Goal: Task Accomplishment & Management: Complete application form

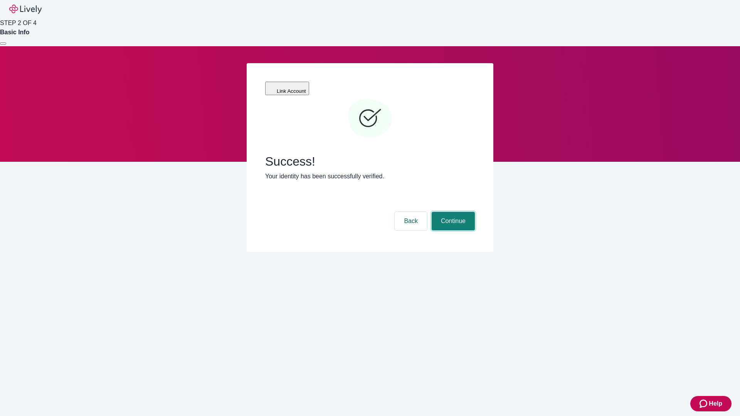
click at [452, 212] on button "Continue" at bounding box center [453, 221] width 43 height 19
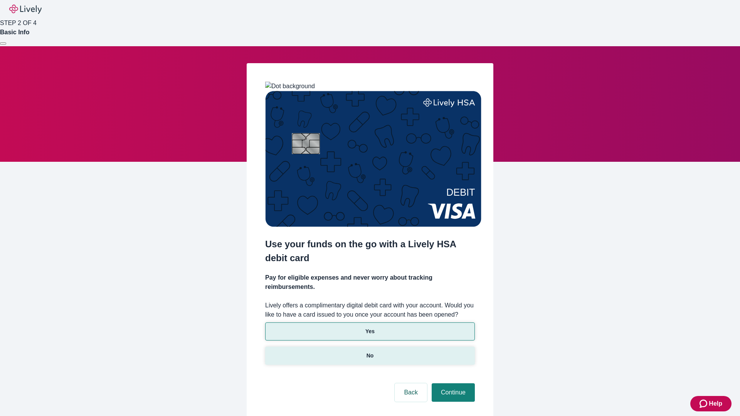
click at [370, 352] on p "No" at bounding box center [370, 356] width 7 height 8
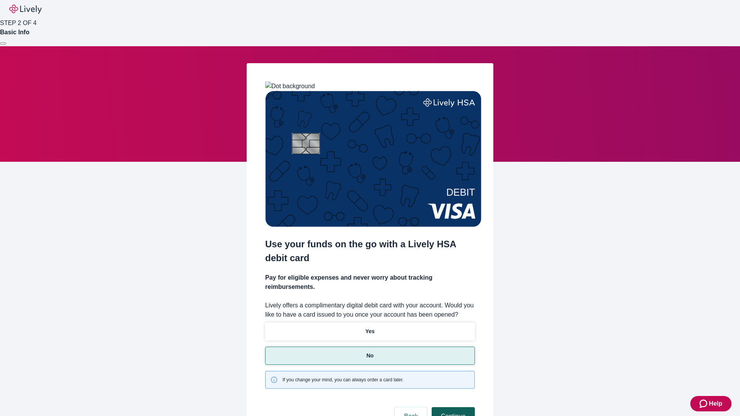
click at [452, 407] on button "Continue" at bounding box center [453, 416] width 43 height 19
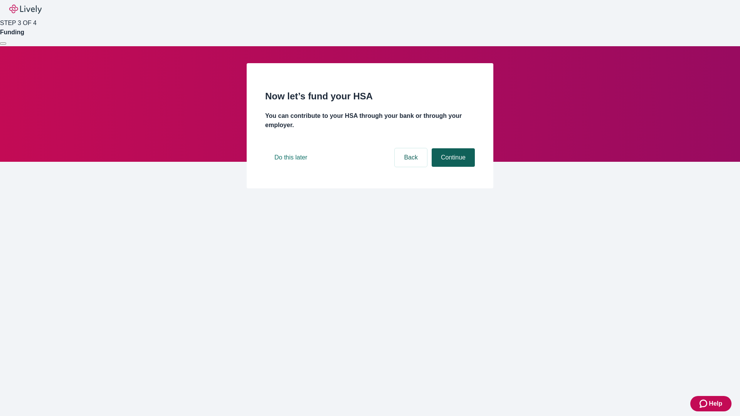
click at [452, 167] on button "Continue" at bounding box center [453, 157] width 43 height 19
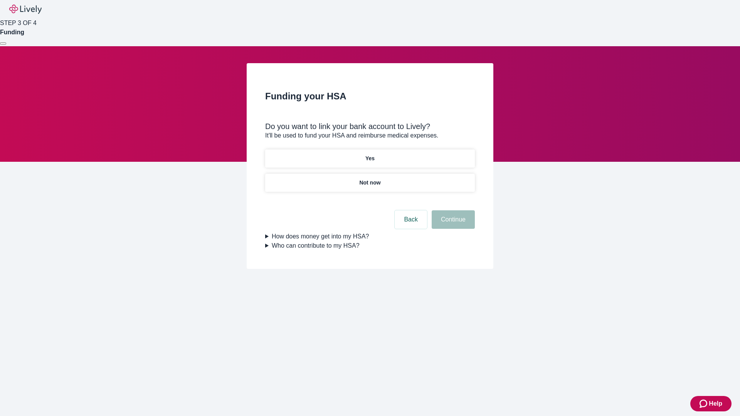
click at [370, 155] on p "Yes" at bounding box center [369, 159] width 9 height 8
click at [452, 210] on button "Continue" at bounding box center [453, 219] width 43 height 19
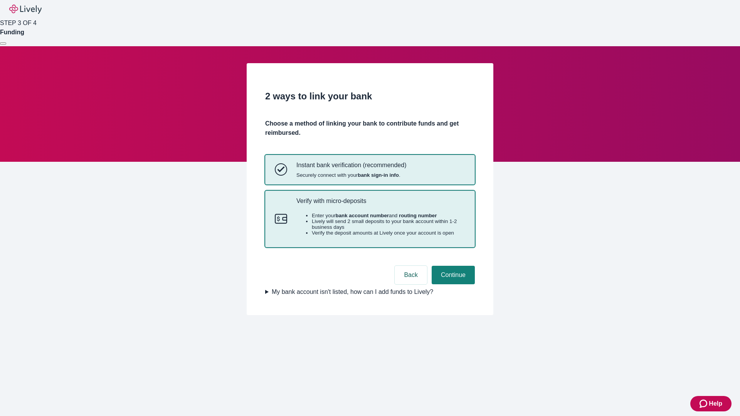
click at [380, 205] on p "Verify with micro-deposits" at bounding box center [380, 200] width 169 height 7
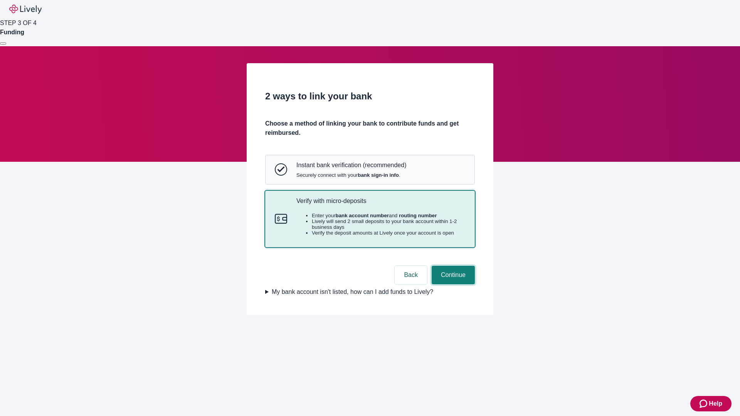
click at [452, 284] on button "Continue" at bounding box center [453, 275] width 43 height 19
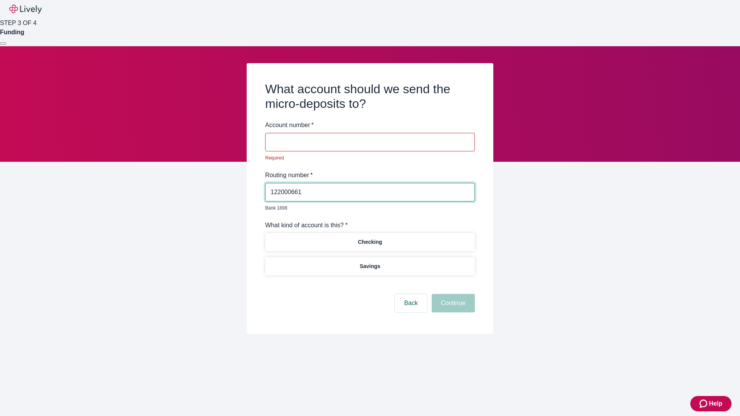
type input "122000661"
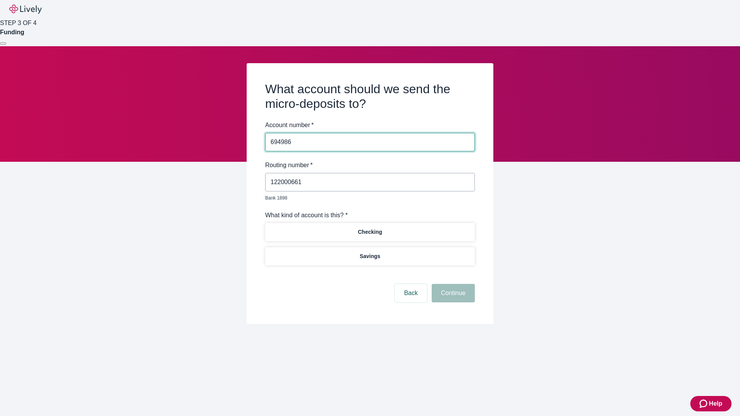
type input "694986"
click at [370, 228] on p "Checking" at bounding box center [370, 232] width 24 height 8
click at [452, 284] on button "Continue" at bounding box center [453, 293] width 43 height 19
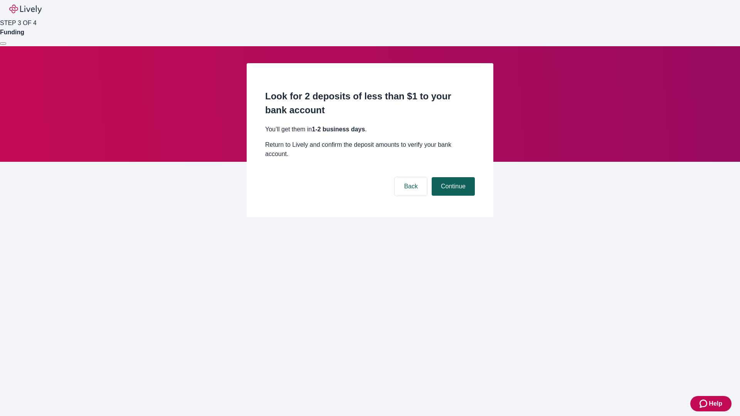
click at [452, 177] on button "Continue" at bounding box center [453, 186] width 43 height 19
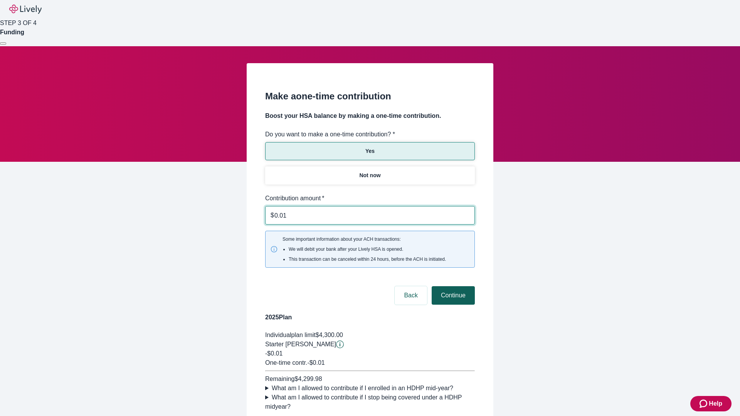
type input "0.01"
click at [452, 286] on button "Continue" at bounding box center [453, 295] width 43 height 19
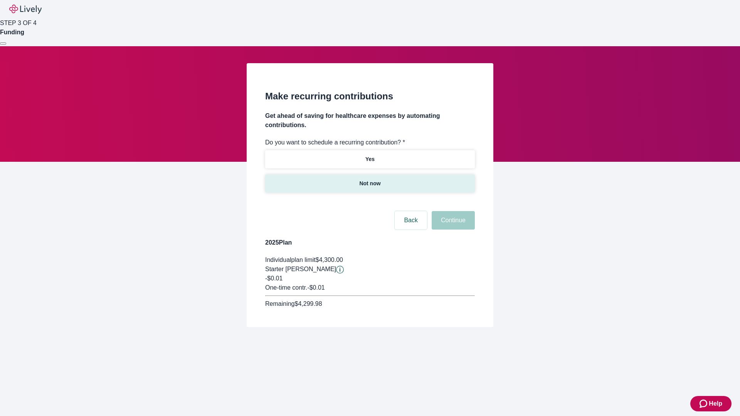
click at [370, 180] on p "Not now" at bounding box center [369, 184] width 21 height 8
click at [452, 211] on button "Continue" at bounding box center [453, 220] width 43 height 19
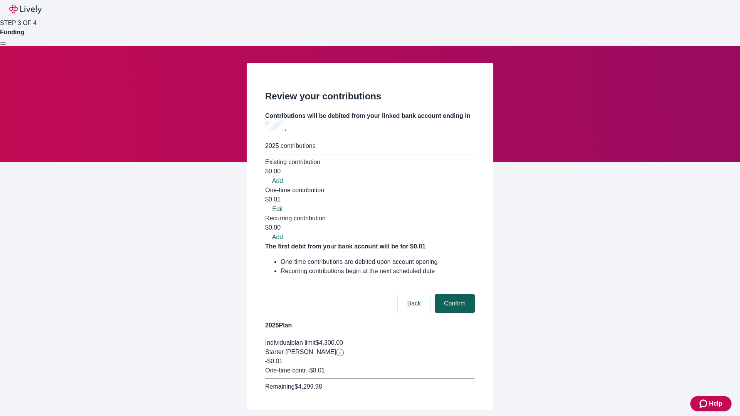
click at [454, 294] on button "Confirm" at bounding box center [455, 303] width 40 height 19
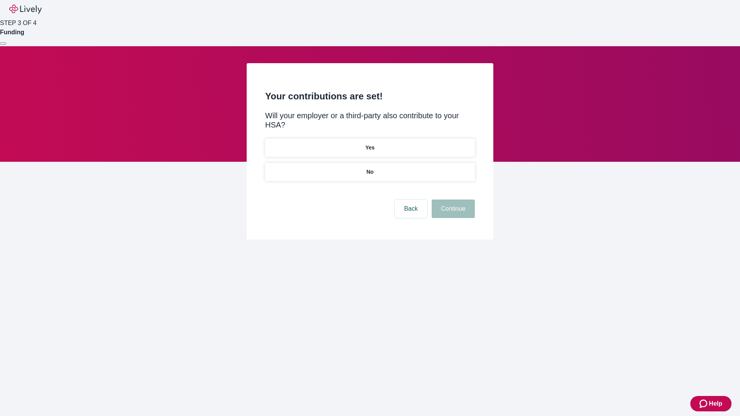
click at [370, 168] on p "No" at bounding box center [370, 172] width 7 height 8
click at [452, 200] on button "Continue" at bounding box center [453, 209] width 43 height 19
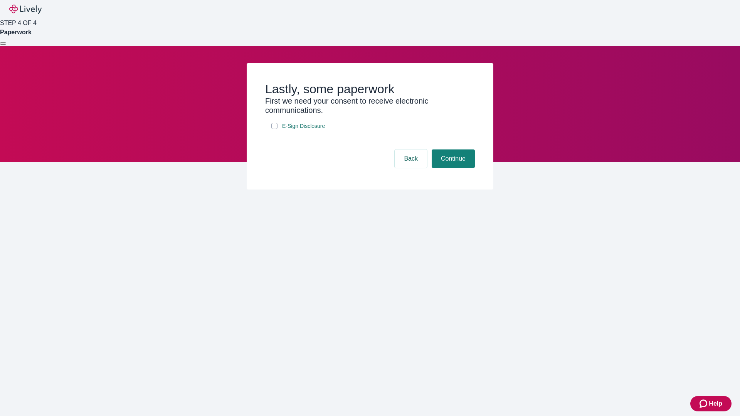
click at [274, 129] on input "E-Sign Disclosure" at bounding box center [274, 126] width 6 height 6
checkbox input "true"
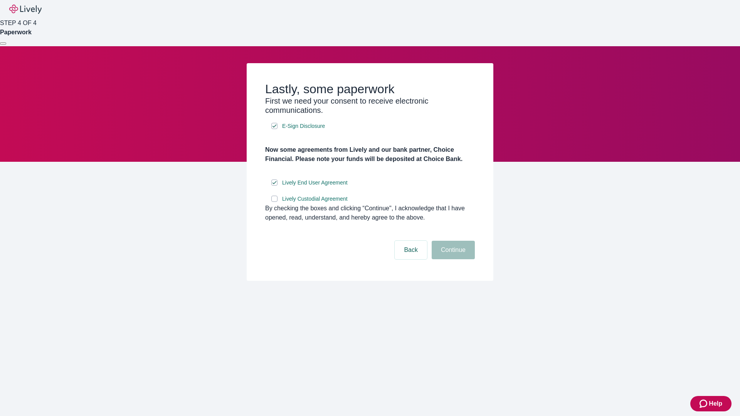
click at [274, 202] on input "Lively Custodial Agreement" at bounding box center [274, 199] width 6 height 6
checkbox input "true"
click at [452, 259] on button "Continue" at bounding box center [453, 250] width 43 height 19
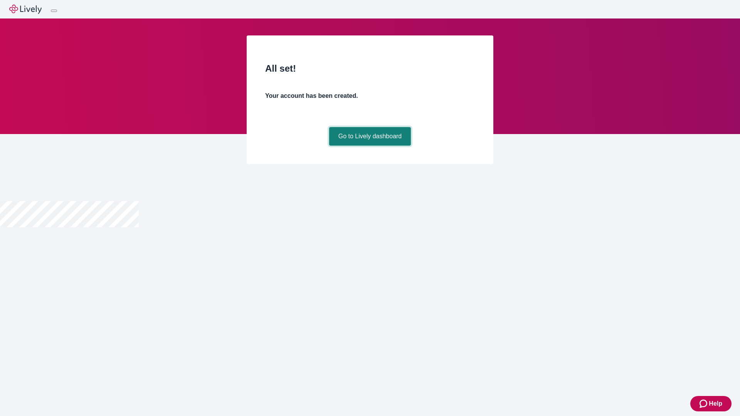
click at [370, 146] on link "Go to Lively dashboard" at bounding box center [370, 136] width 82 height 19
